Goal: Task Accomplishment & Management: Manage account settings

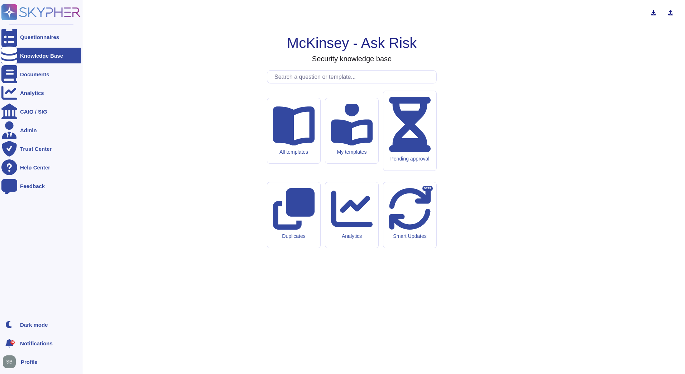
click at [8, 6] on rect at bounding box center [9, 12] width 16 height 16
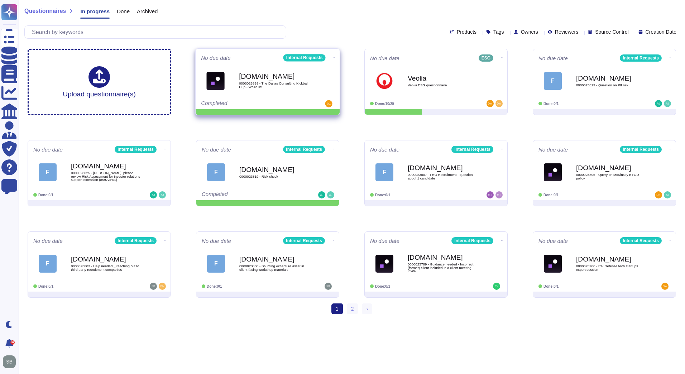
click at [334, 57] on icon at bounding box center [334, 57] width 1 height 0
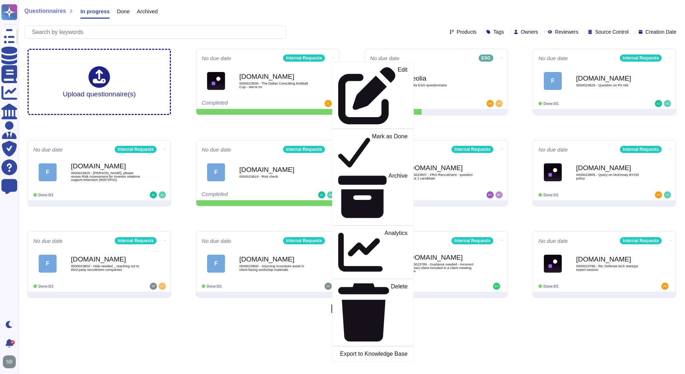
click at [314, 127] on div "Upload questionnaire(s) No due date Internal Requests Edit Mark as Done Archive…" at bounding box center [352, 173] width 660 height 261
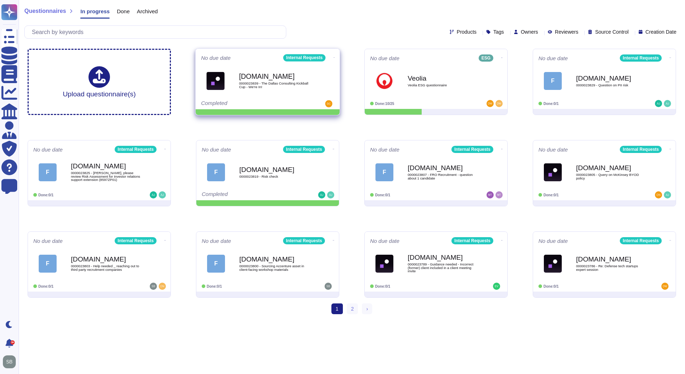
click at [334, 57] on icon at bounding box center [334, 58] width 1 height 2
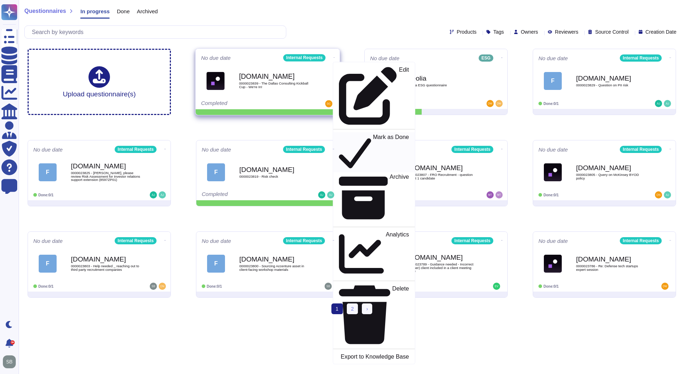
click at [340, 132] on link "Mark as Done" at bounding box center [374, 152] width 82 height 40
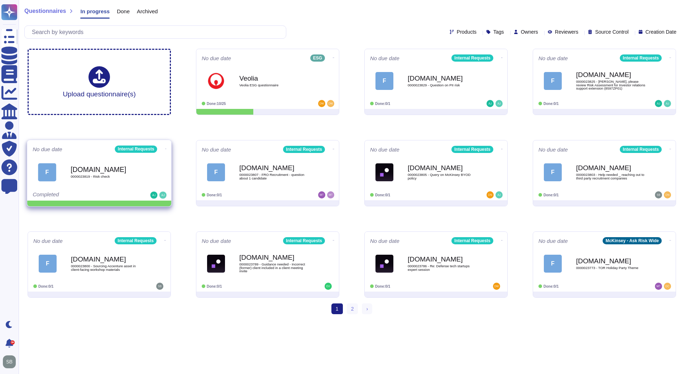
click at [165, 148] on icon at bounding box center [165, 149] width 1 height 2
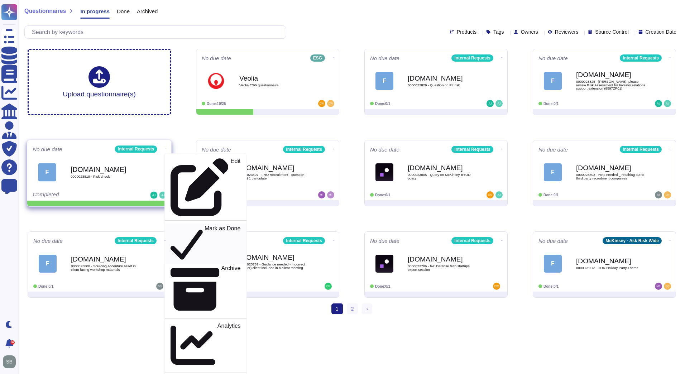
click at [171, 225] on div "Mark as Done" at bounding box center [206, 243] width 70 height 37
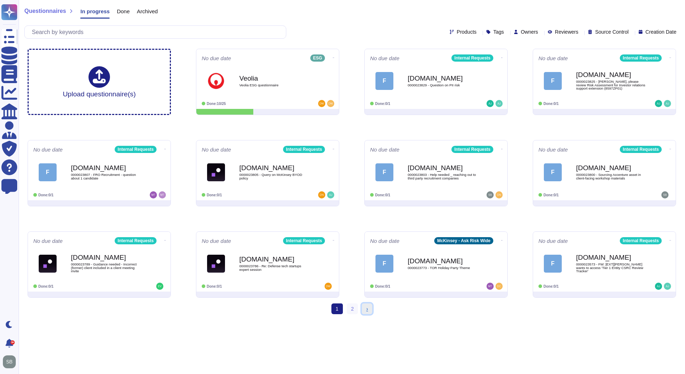
click at [366, 305] on link "› Next" at bounding box center [367, 309] width 10 height 11
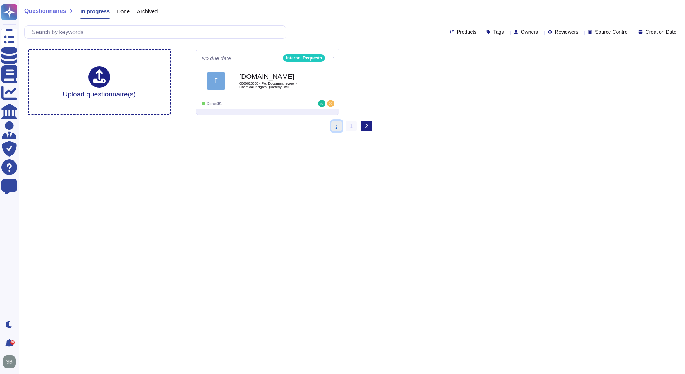
click at [341, 128] on link "‹ Previous" at bounding box center [337, 126] width 10 height 11
